Goal: Information Seeking & Learning: Learn about a topic

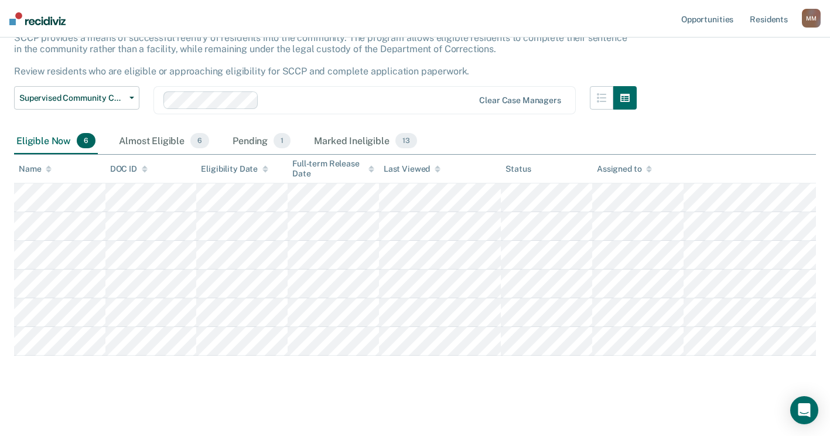
scroll to position [86, 0]
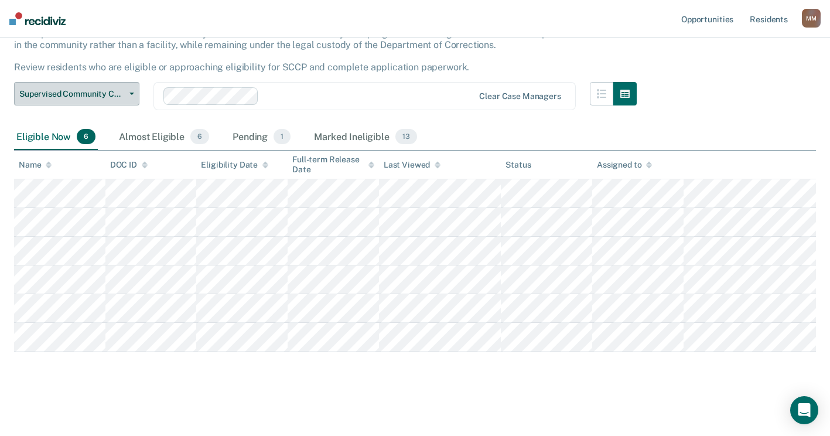
click at [131, 96] on button "Supervised Community Confinement Program" at bounding box center [76, 93] width 125 height 23
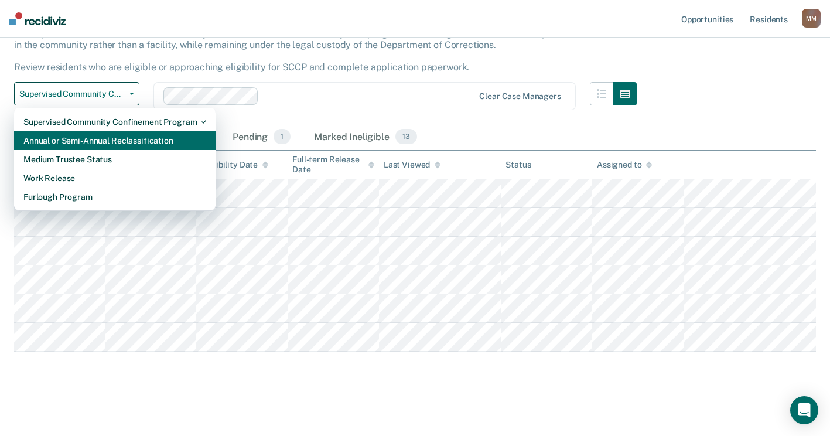
click at [98, 139] on div "Annual or Semi-Annual Reclassification" at bounding box center [114, 140] width 183 height 19
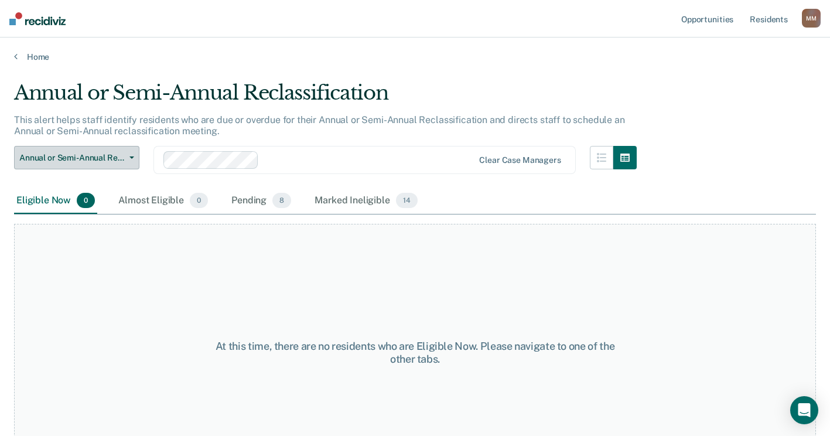
click at [132, 156] on icon "button" at bounding box center [131, 157] width 5 height 2
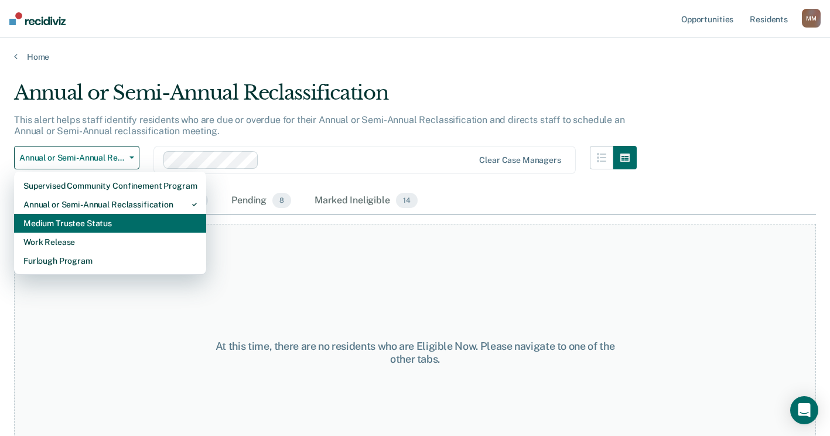
click at [107, 223] on div "Medium Trustee Status" at bounding box center [109, 223] width 173 height 19
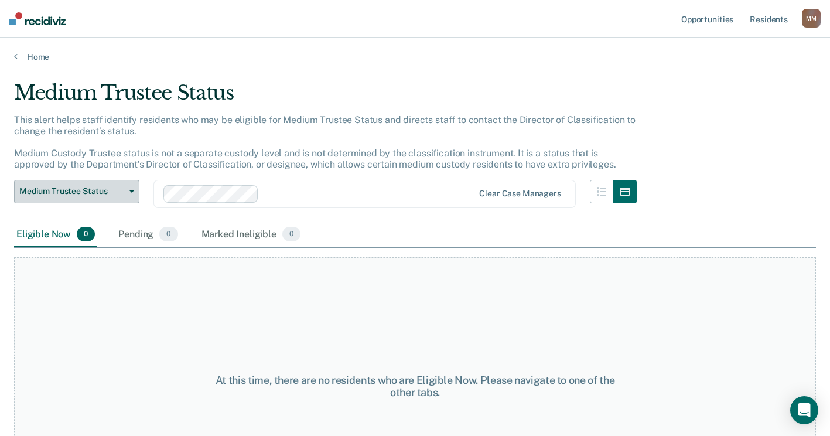
click at [134, 191] on icon "button" at bounding box center [131, 191] width 5 height 2
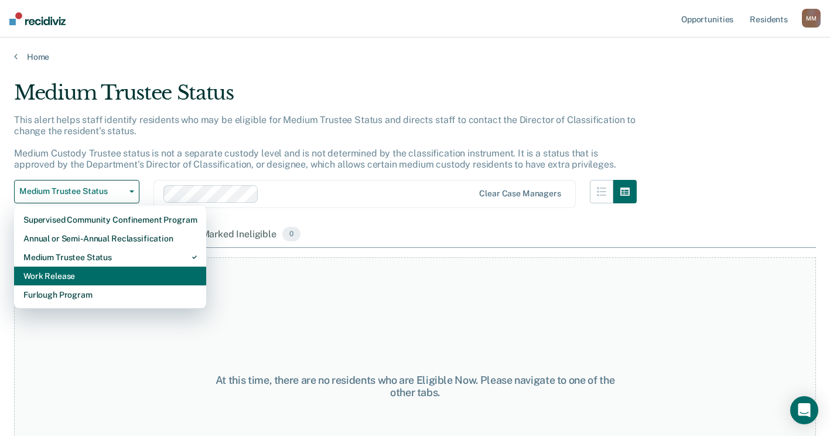
click at [101, 274] on div "Work Release" at bounding box center [109, 276] width 173 height 19
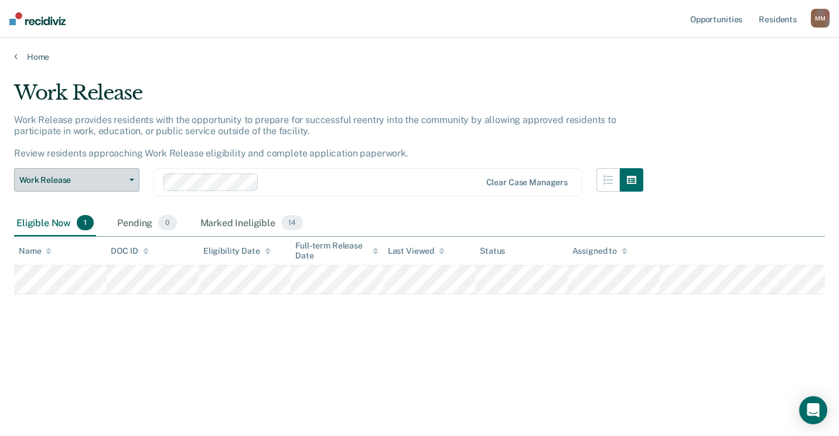
click at [134, 172] on button "Work Release" at bounding box center [76, 179] width 125 height 23
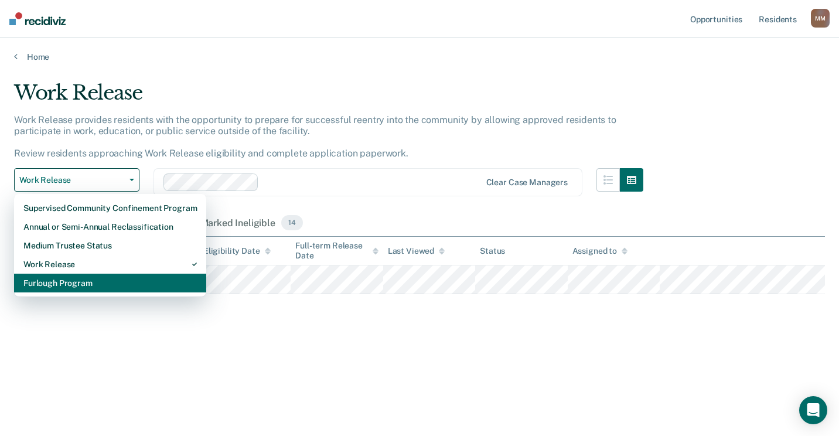
click at [86, 278] on div "Furlough Program" at bounding box center [109, 283] width 173 height 19
